Goal: Find specific page/section: Find specific page/section

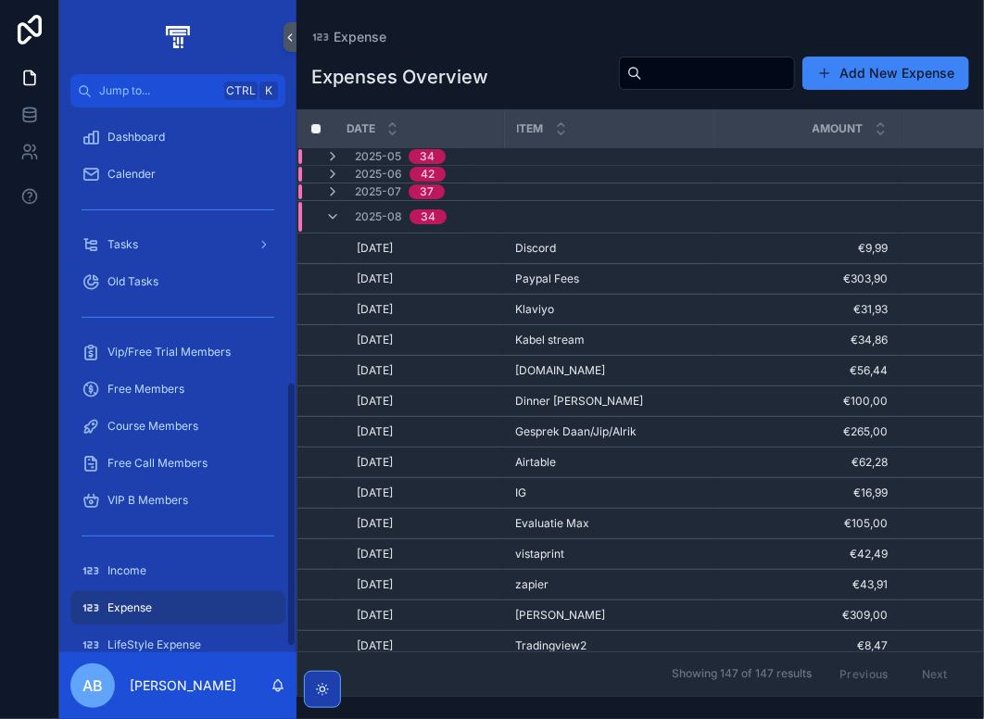
scroll to position [575, 0]
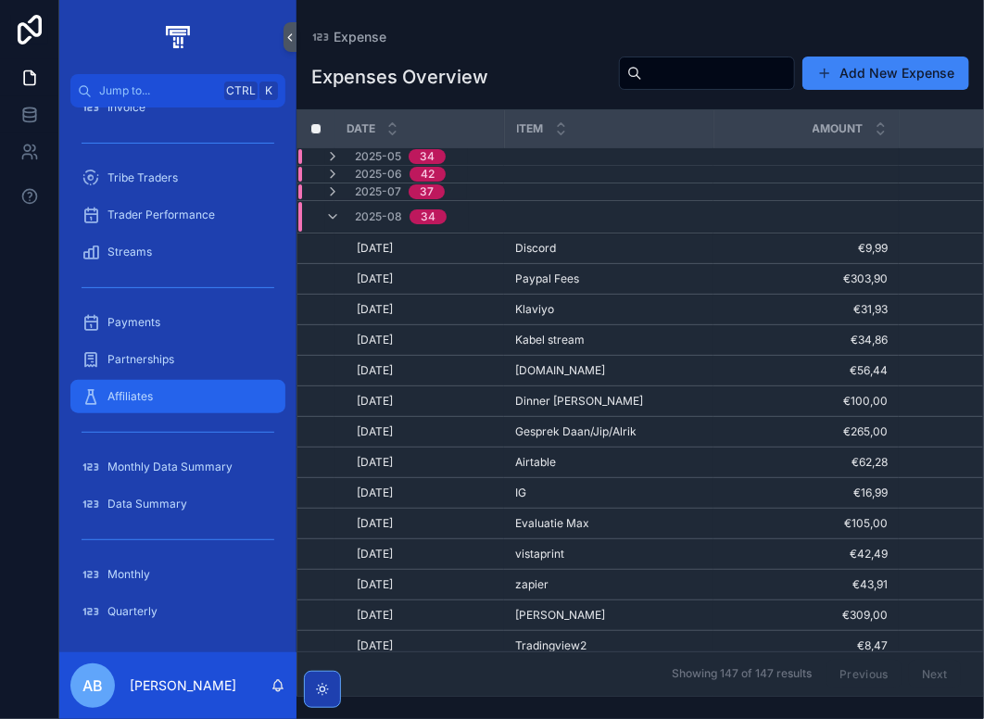
click at [169, 397] on div "Affiliates" at bounding box center [178, 397] width 193 height 30
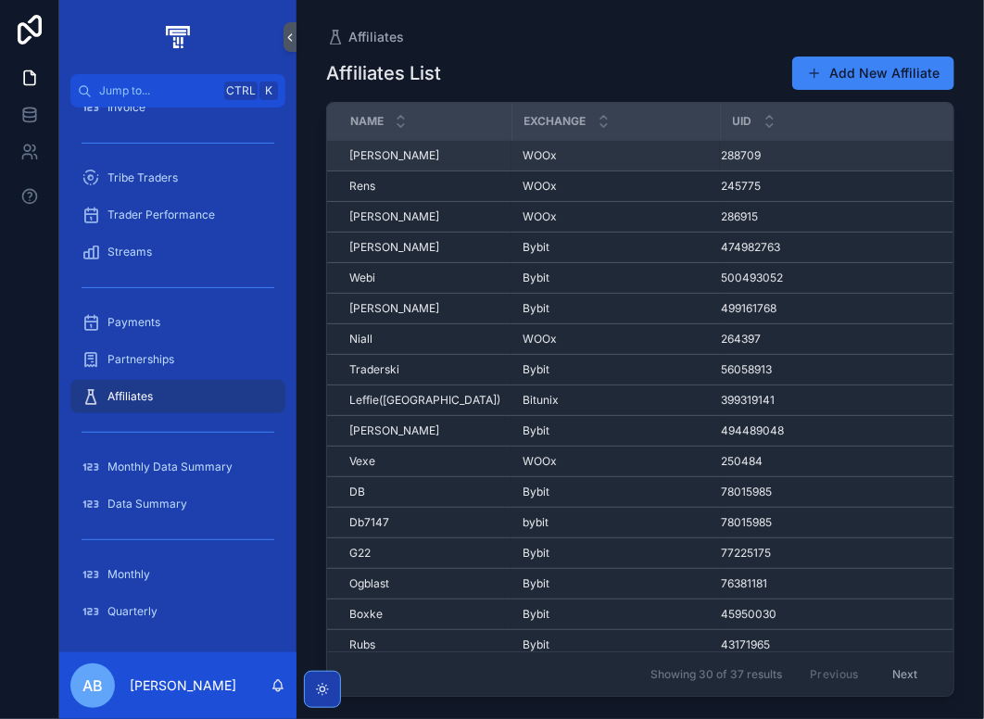
click at [610, 155] on div "WOOx WOOx" at bounding box center [616, 155] width 186 height 15
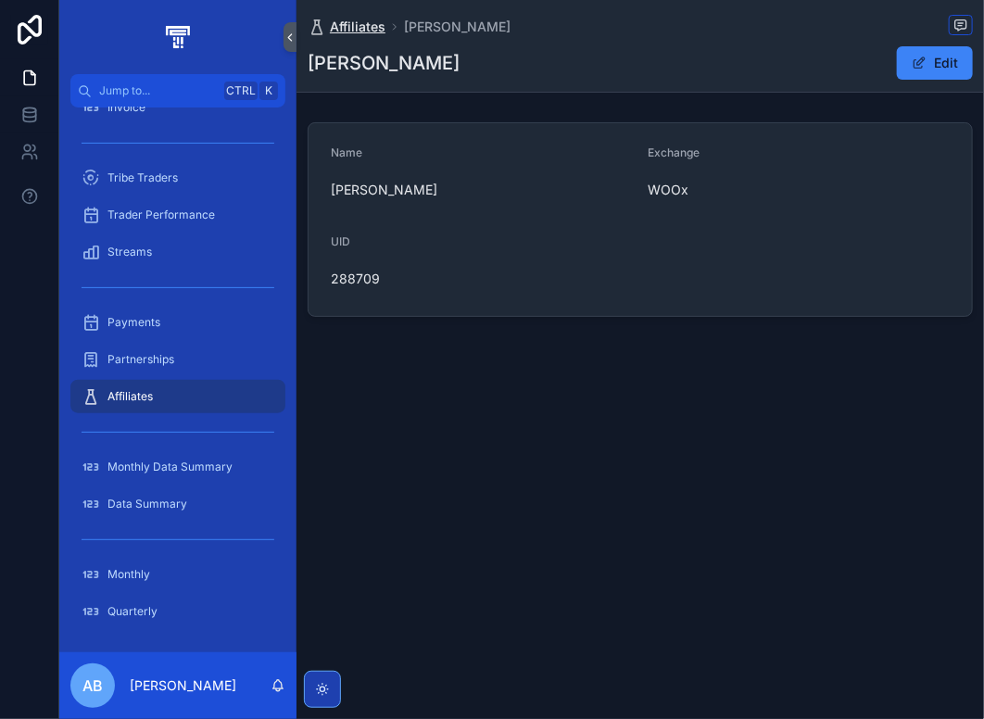
click at [348, 26] on span "Affiliates" at bounding box center [358, 27] width 56 height 19
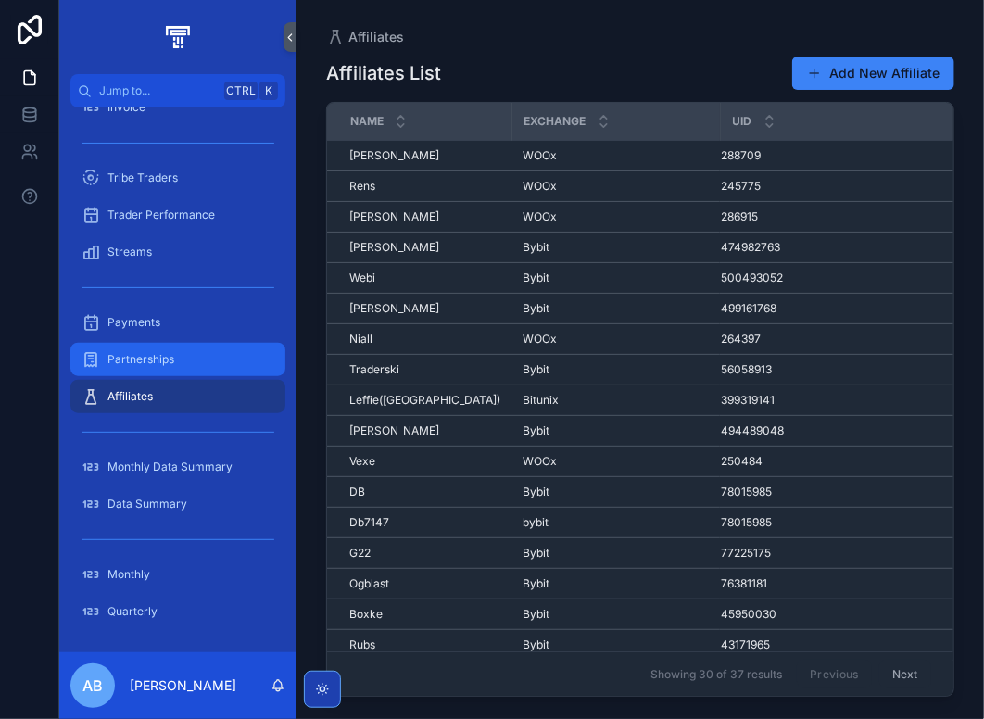
click at [161, 364] on span "Partnerships" at bounding box center [141, 359] width 67 height 15
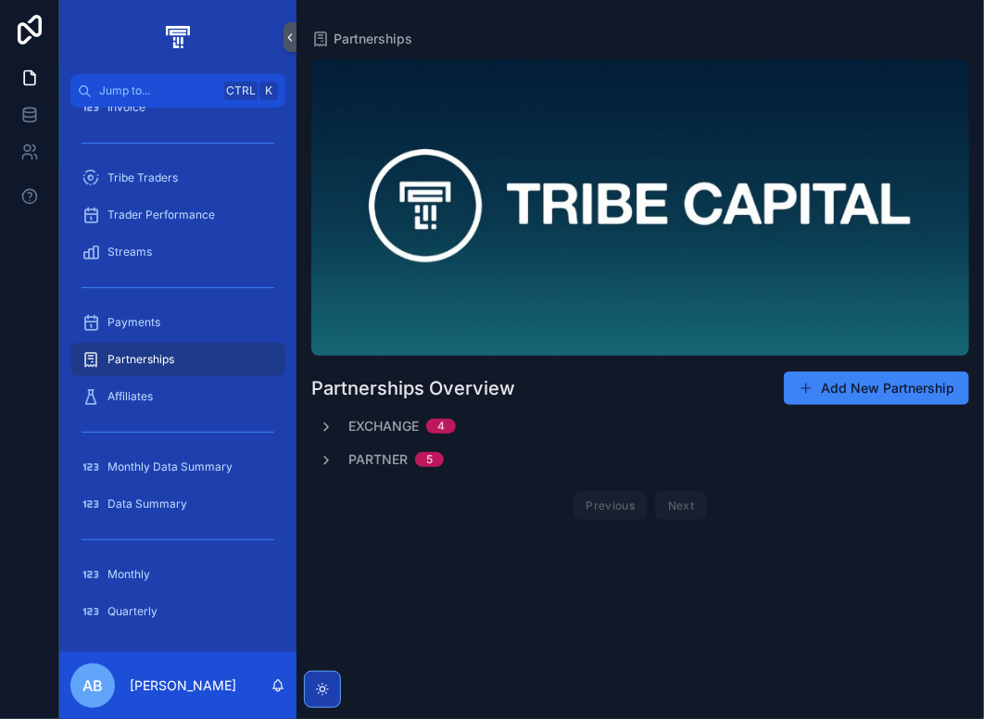
click at [362, 460] on span "Partner" at bounding box center [378, 459] width 59 height 19
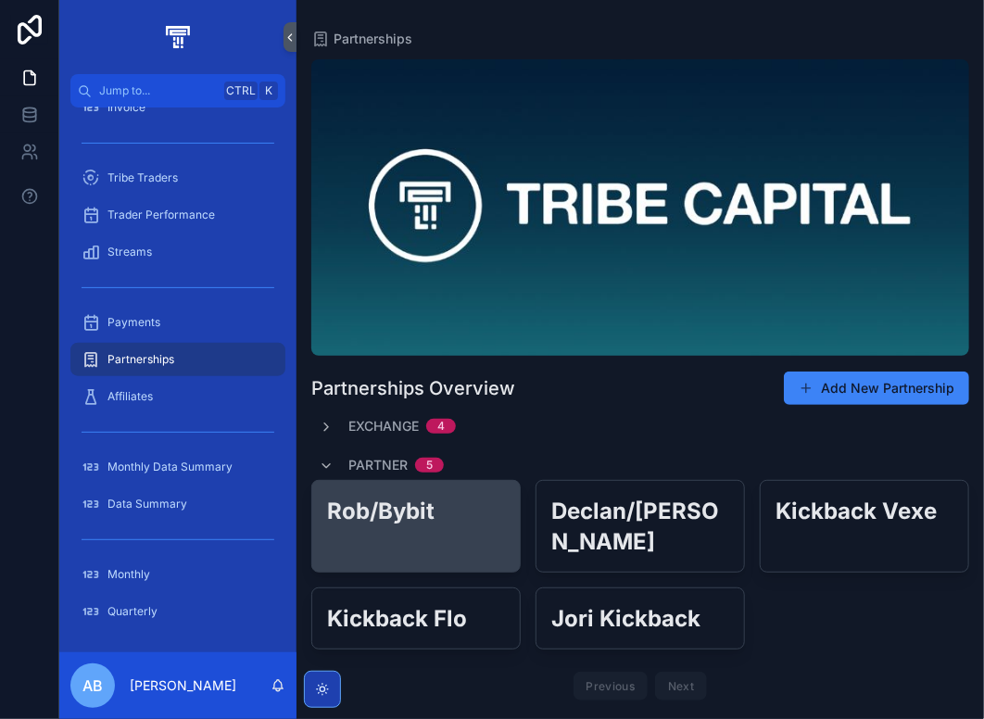
click at [405, 511] on h2 "Rob/Bybit" at bounding box center [416, 511] width 178 height 31
